Goal: Information Seeking & Learning: Learn about a topic

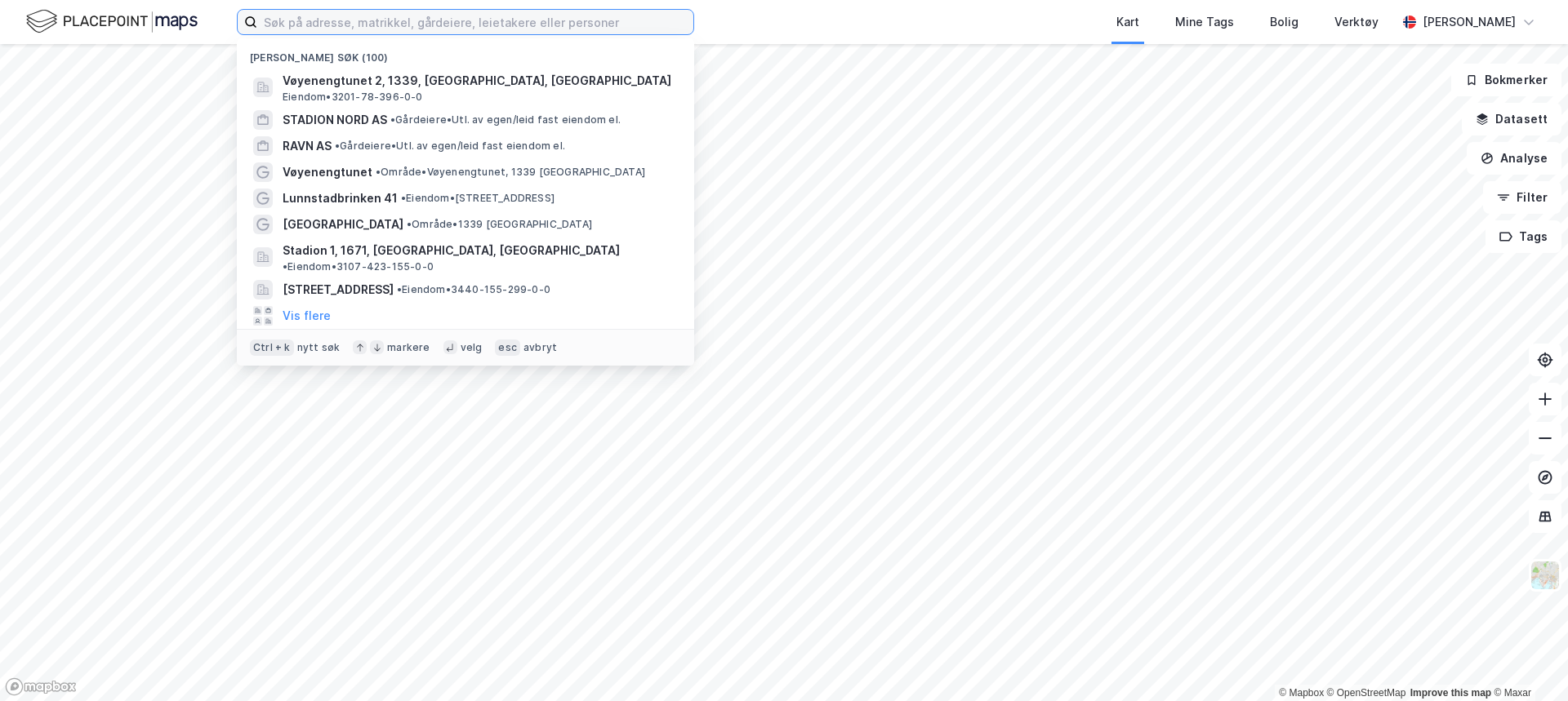
click at [333, 17] on input at bounding box center [475, 22] width 436 height 25
paste input "[STREET_ADDRESS]"
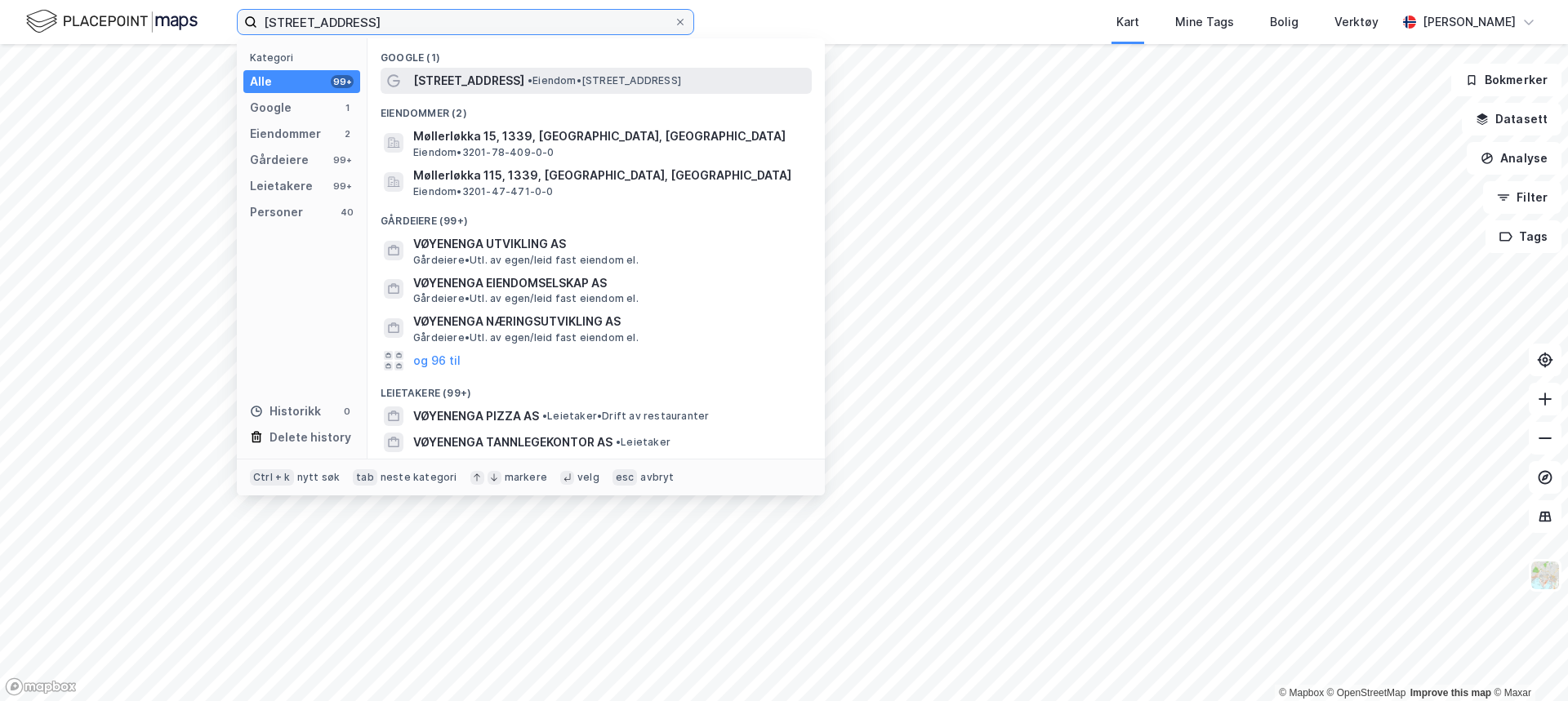
type input "[STREET_ADDRESS]"
click at [528, 85] on span "• Eiendom • [STREET_ADDRESS]" at bounding box center [604, 81] width 154 height 13
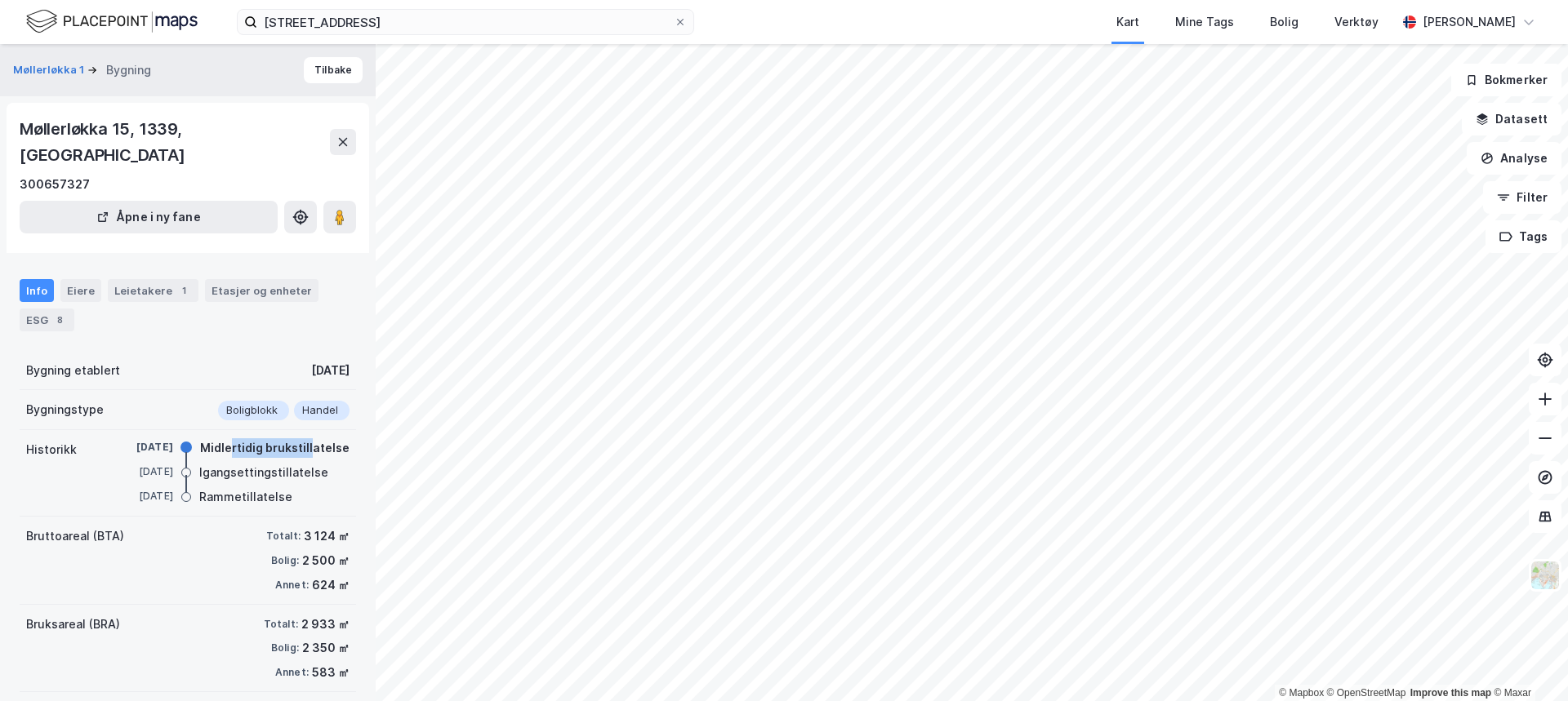
drag, startPoint x: 228, startPoint y: 418, endPoint x: 305, endPoint y: 421, distance: 77.1
click at [305, 438] on div "Midlertidig brukstillatelse" at bounding box center [275, 448] width 149 height 20
click at [305, 438] on div "Midlertidig brukstillatelse" at bounding box center [275, 448] width 149 height 20
drag, startPoint x: 315, startPoint y: 421, endPoint x: 222, endPoint y: 421, distance: 93.0
click at [222, 438] on div "Midlertidig brukstillatelse" at bounding box center [275, 448] width 149 height 20
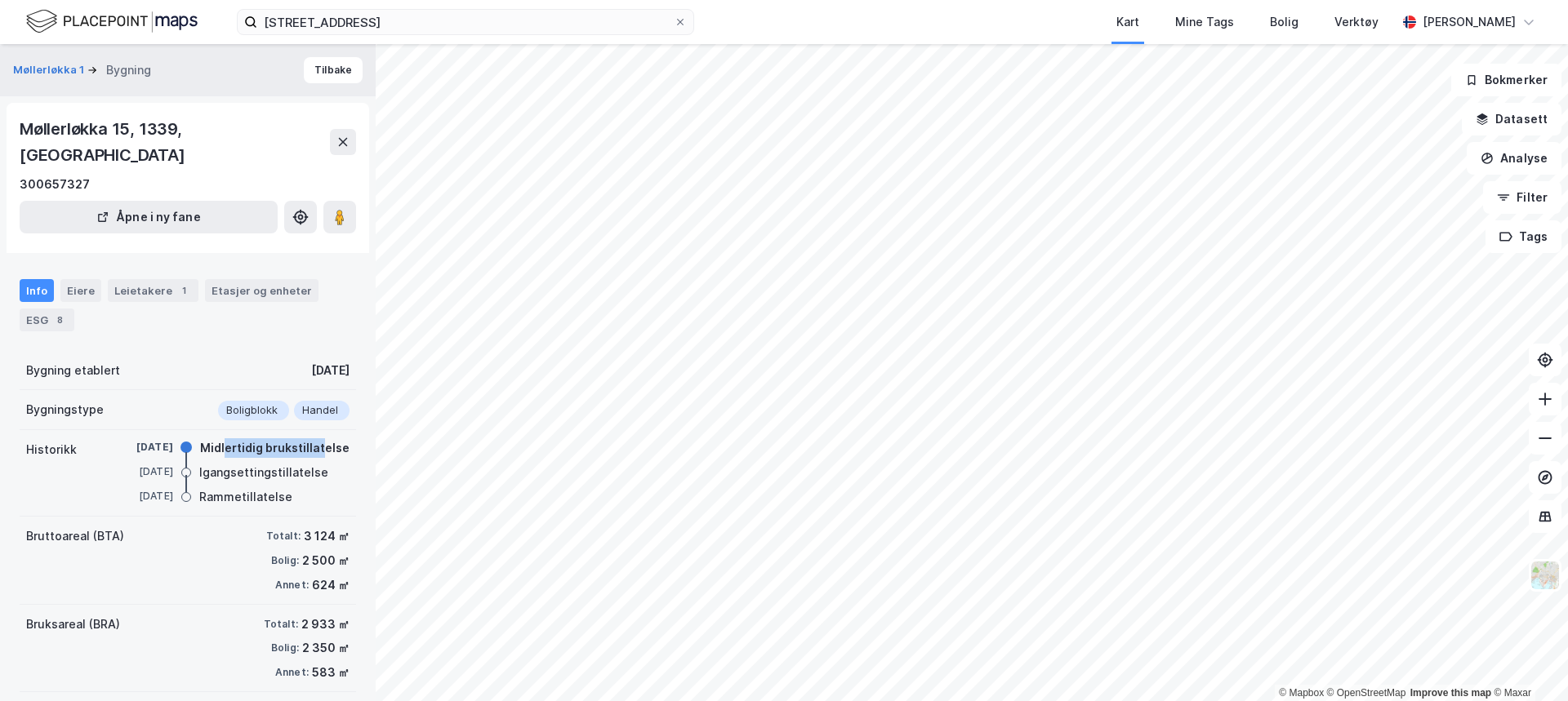
click at [222, 438] on div "Midlertidig brukstillatelse" at bounding box center [275, 448] width 149 height 20
